Goal: Navigation & Orientation: Find specific page/section

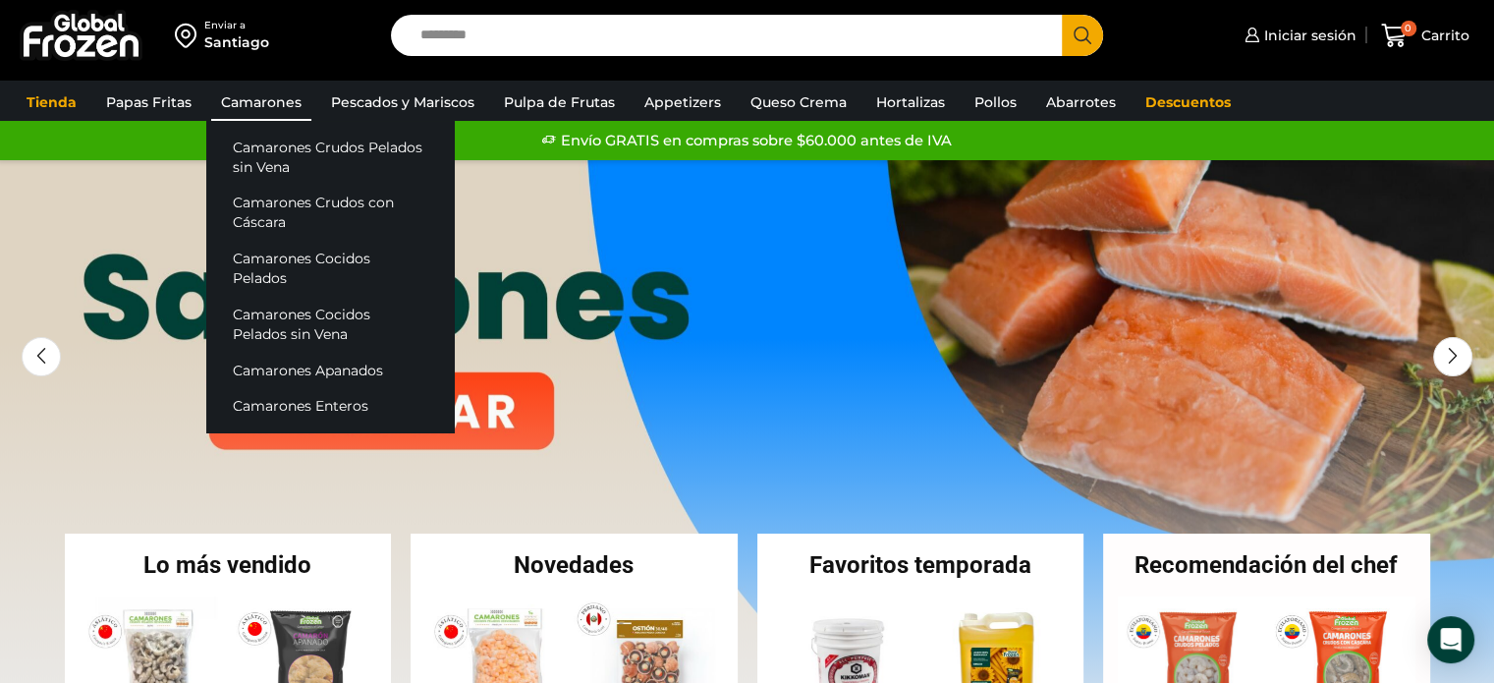
click at [270, 101] on link "Camarones" at bounding box center [261, 102] width 100 height 37
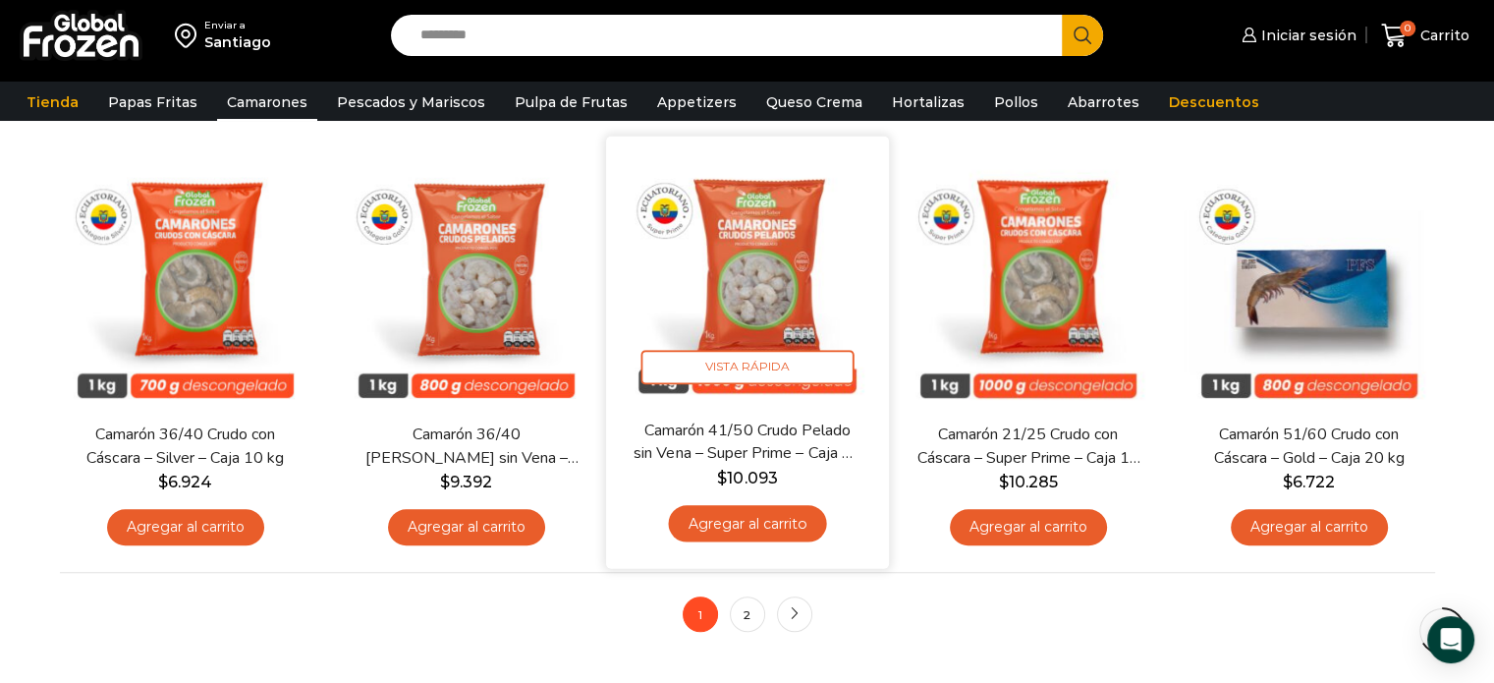
scroll to position [1474, 0]
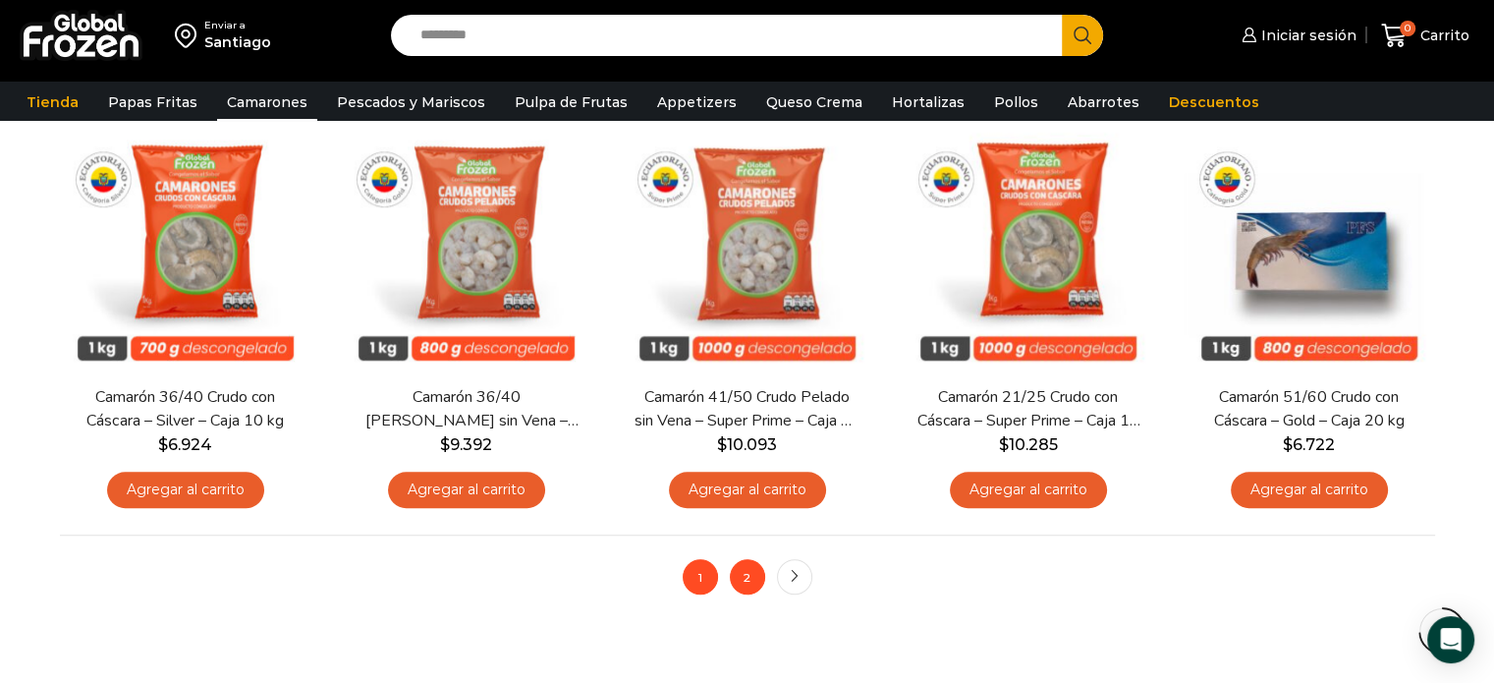
click at [750, 566] on link "2" at bounding box center [747, 576] width 35 height 35
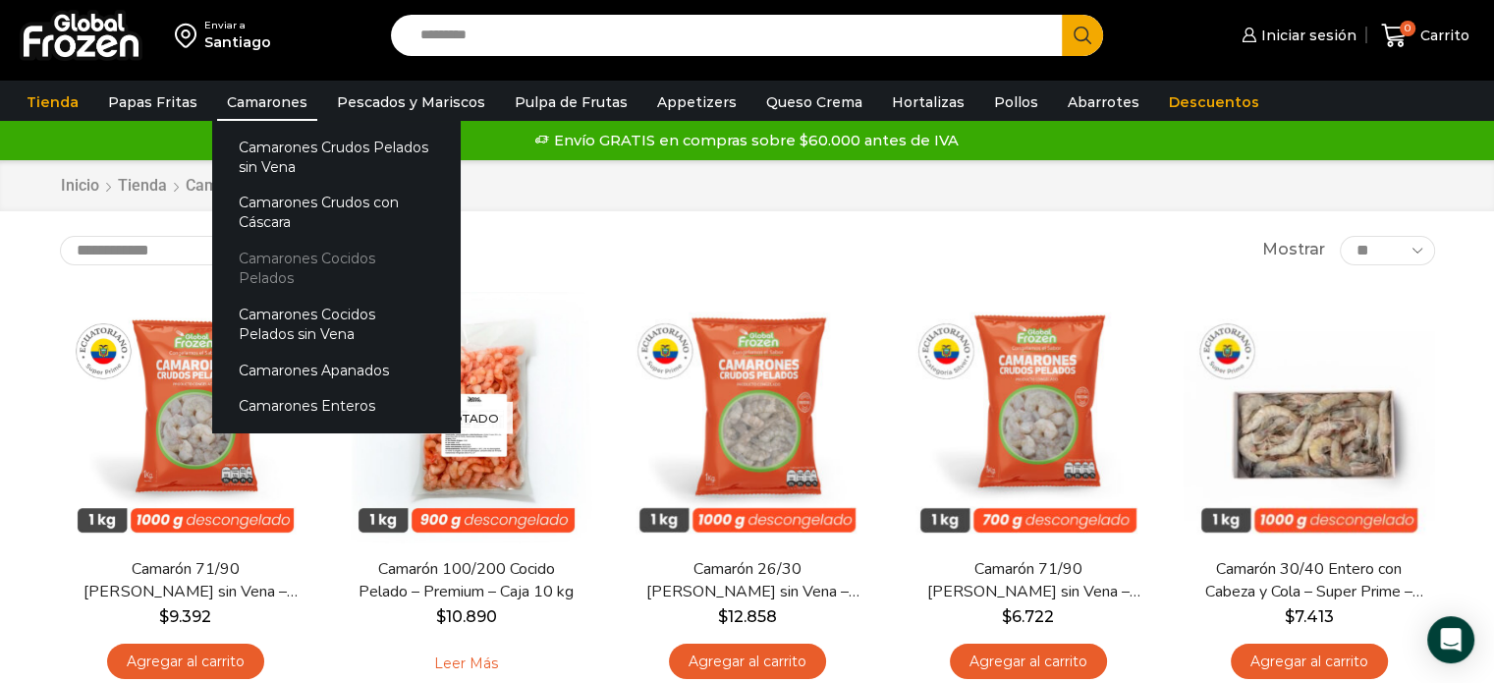
click at [278, 256] on link "Camarones Cocidos Pelados" at bounding box center [336, 269] width 248 height 56
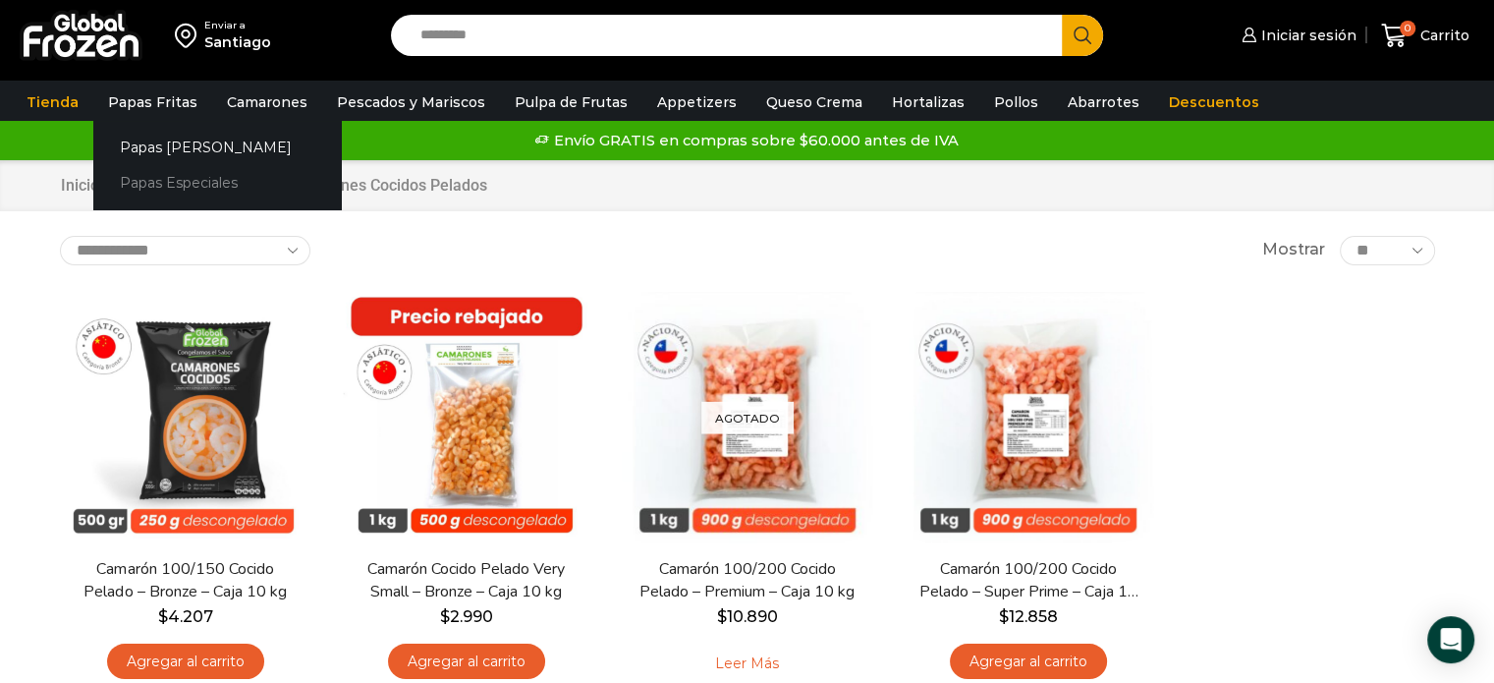
click at [138, 181] on link "Papas Especiales" at bounding box center [217, 183] width 248 height 36
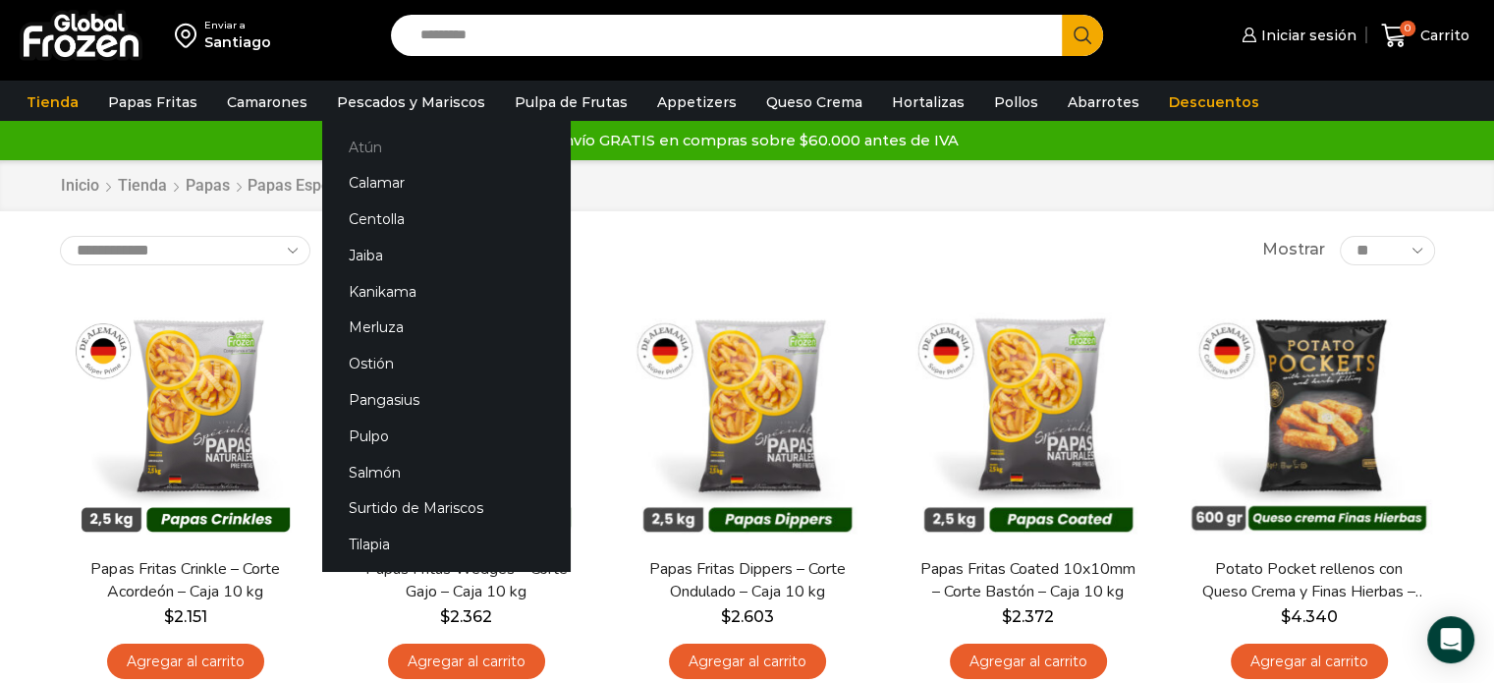
click at [354, 144] on link "Atún" at bounding box center [446, 147] width 248 height 36
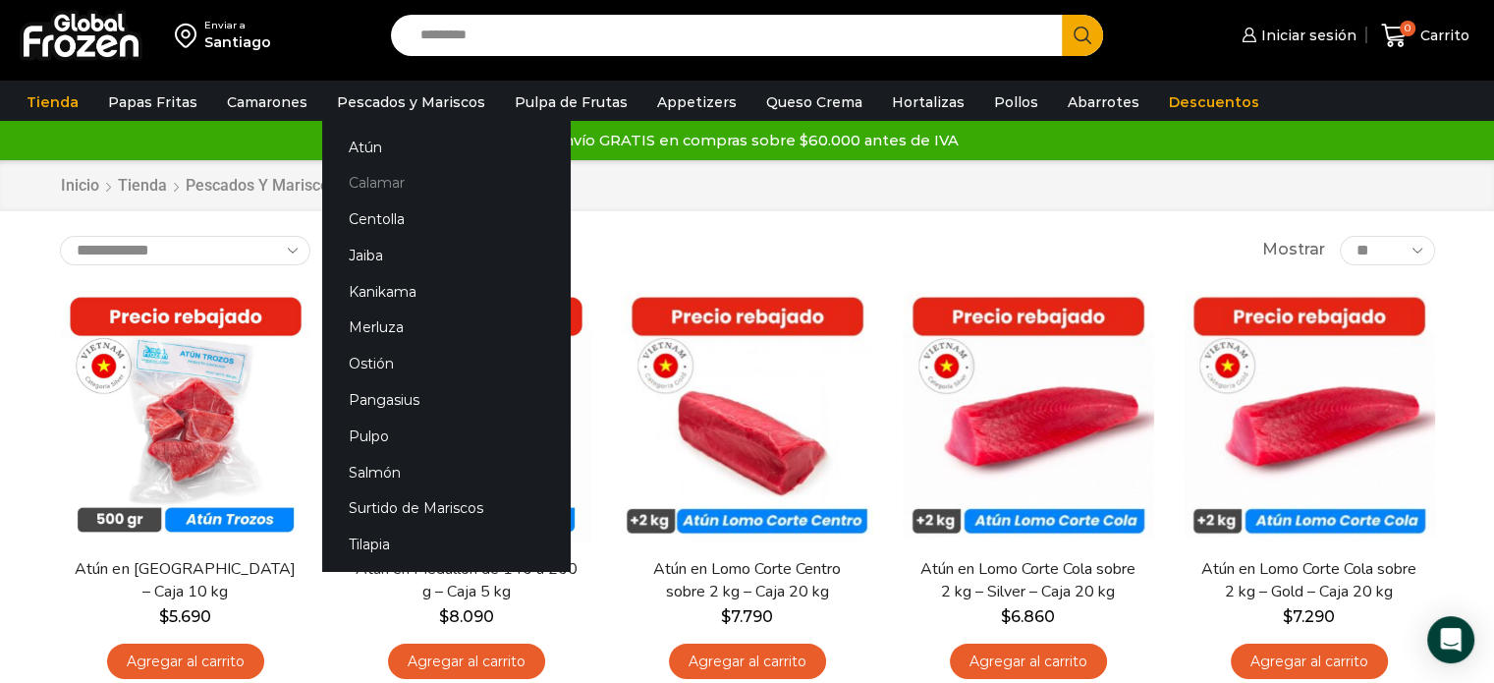
click at [364, 182] on link "Calamar" at bounding box center [446, 183] width 248 height 36
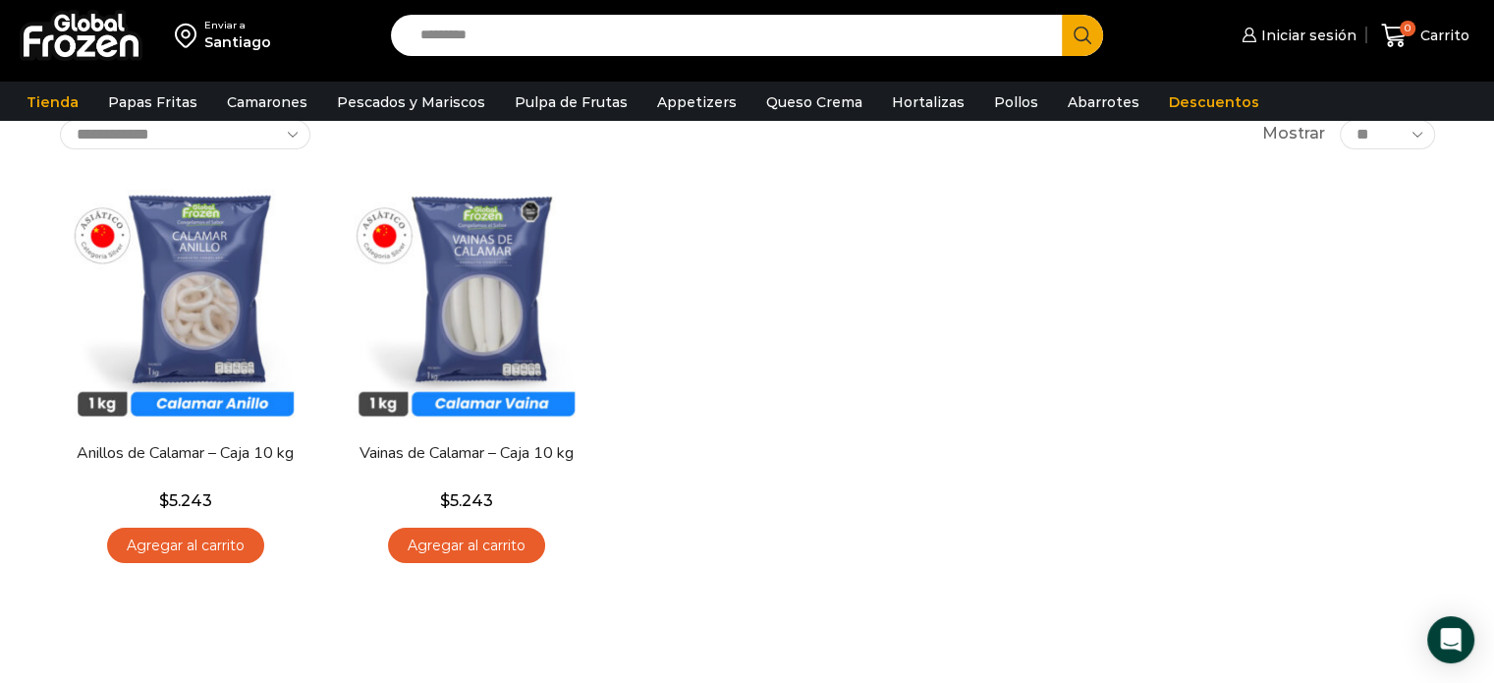
scroll to position [163, 0]
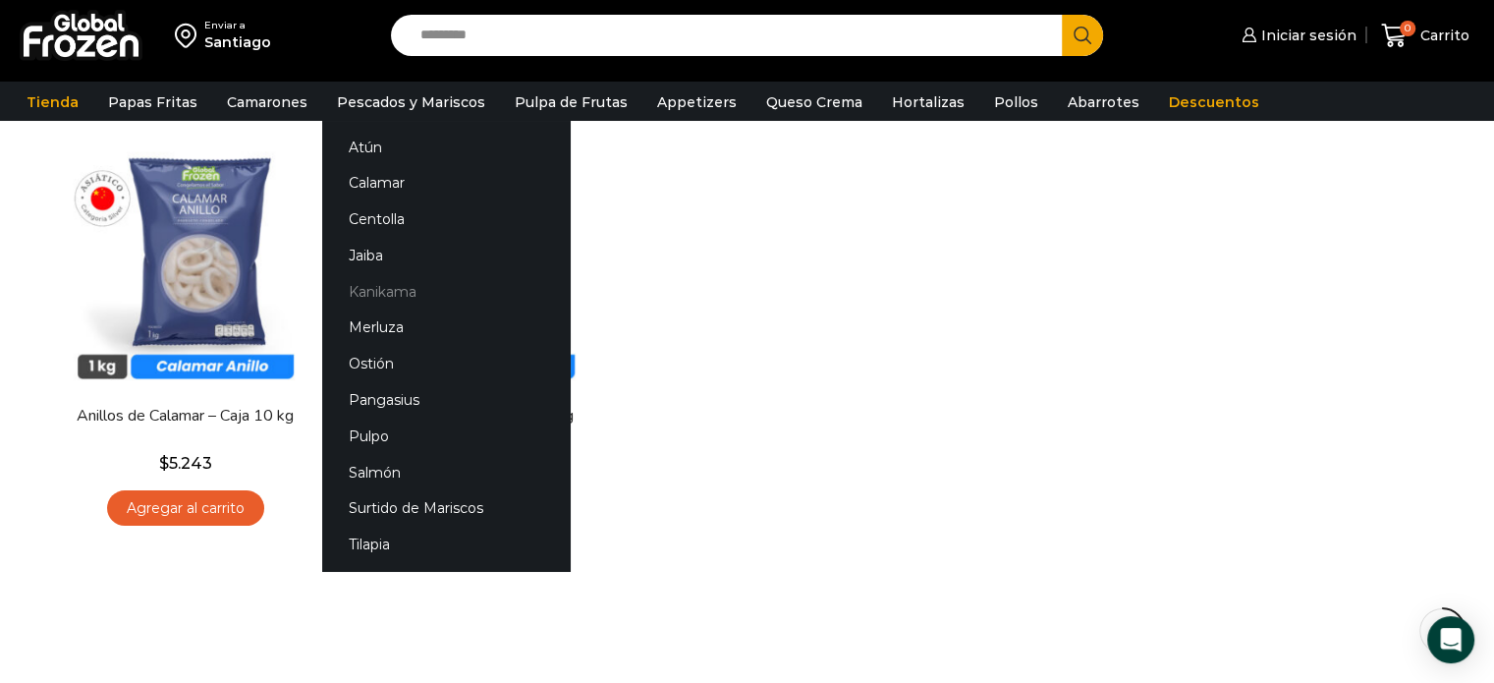
click at [362, 289] on link "Kanikama" at bounding box center [446, 291] width 248 height 36
